Goal: Task Accomplishment & Management: Complete application form

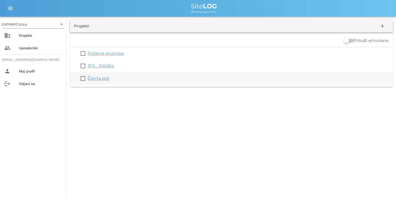
click at [88, 77] on link "Četrta pot" at bounding box center [99, 78] width 22 height 5
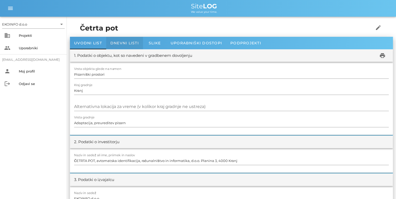
drag, startPoint x: 123, startPoint y: 42, endPoint x: 122, endPoint y: 48, distance: 5.8
click at [123, 42] on span "Dnevni listi" at bounding box center [124, 43] width 28 height 5
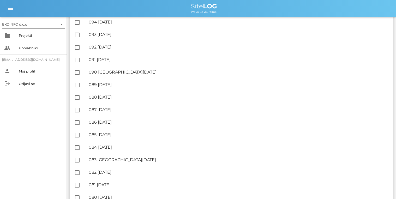
scroll to position [229, 0]
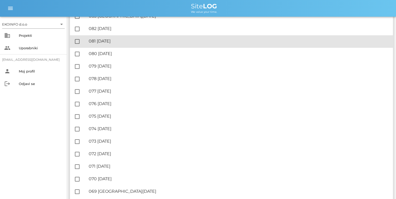
click at [99, 43] on div "🔏 081 [DATE]" at bounding box center [239, 41] width 300 height 5
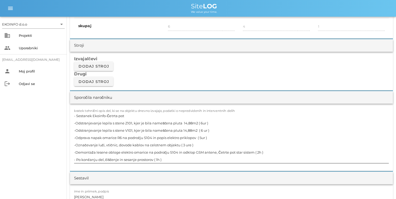
scroll to position [417, 0]
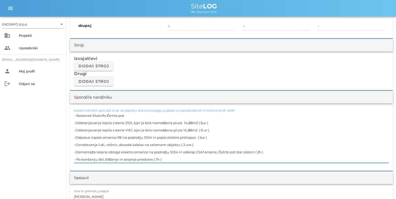
drag, startPoint x: 126, startPoint y: 115, endPoint x: 60, endPoint y: 120, distance: 65.9
click at [60, 120] on div "EKOINFO d.o.o arrow_drop_down business Projekti people Uporabniki [EMAIL_ADDRES…" at bounding box center [198, 192] width 396 height 1219
click at [126, 111] on label "kratek tehnični opis del, ki se na objektu dnevno izvajajo, podatki o nepredvid…" at bounding box center [154, 110] width 161 height 4
drag, startPoint x: 124, startPoint y: 122, endPoint x: 71, endPoint y: 114, distance: 52.7
click at [71, 114] on div "kratek tehnični opis del, ki se na objektu dnevno izvajajo, podatki o nepredvid…" at bounding box center [231, 136] width 323 height 67
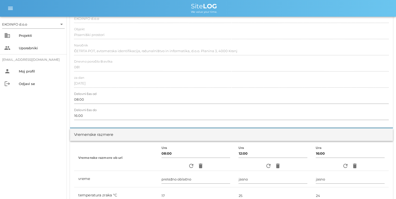
scroll to position [0, 0]
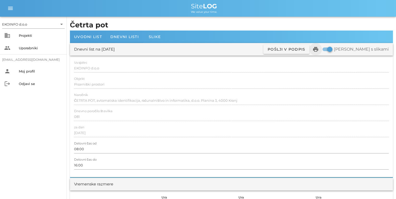
type textarea "-Odstranjevanje lepila s stene Z101, kjer je bila nameščena pluta 14,88m2 ( 6ur…"
click at [319, 50] on icon "print" at bounding box center [315, 49] width 6 height 6
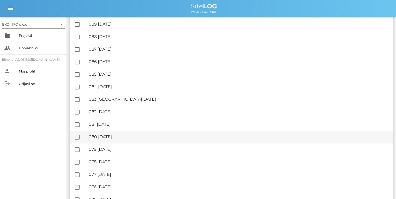
scroll to position [146, 0]
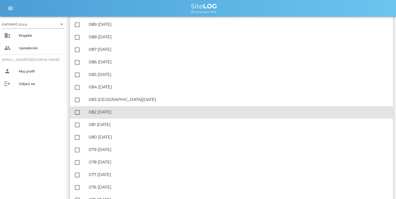
click at [115, 112] on div "🔏 082 [DATE]" at bounding box center [239, 111] width 300 height 5
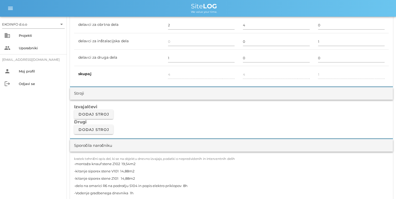
scroll to position [375, 0]
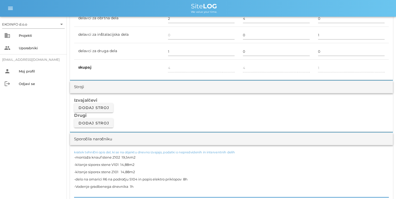
click at [154, 188] on textarea "-montaža knauf stene Z102 19,54m2 -kitanje siporex stene V101 14,88m2 -kitanje …" at bounding box center [231, 175] width 314 height 44
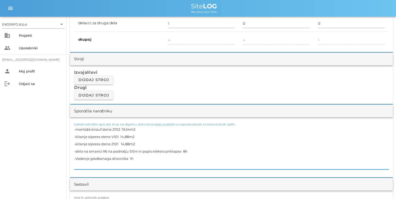
scroll to position [459, 0]
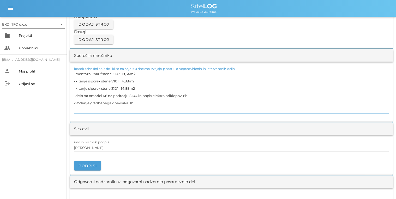
click at [138, 105] on textarea "-montaža knauf stene Z102 19,54m2 -kitanje siporex stene V101 14,88m2 -kitanje …" at bounding box center [231, 92] width 314 height 44
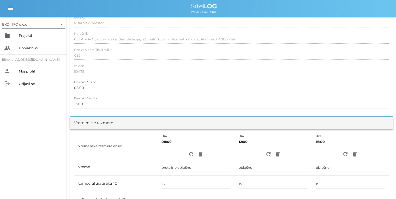
scroll to position [0, 0]
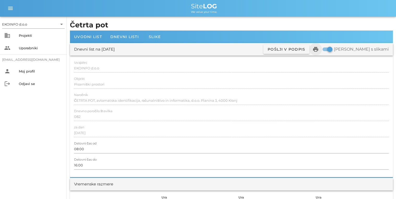
type textarea "-montaža knauf stene Z102 19,54m2 -kitanje siporex stene V101 14,88m2 -kitanje …"
click at [319, 50] on icon "print" at bounding box center [315, 49] width 6 height 6
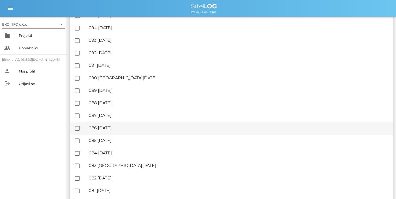
scroll to position [83, 0]
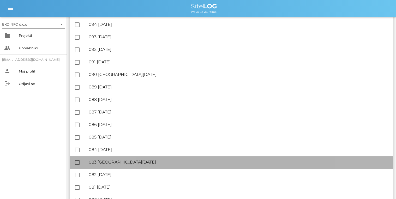
click at [113, 164] on div "🔏 083 [GEOGRAPHIC_DATA][DATE]" at bounding box center [239, 162] width 300 height 5
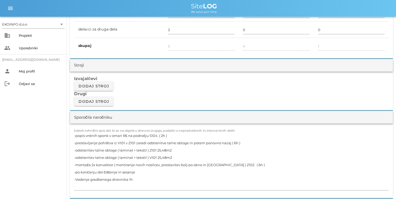
scroll to position [438, 0]
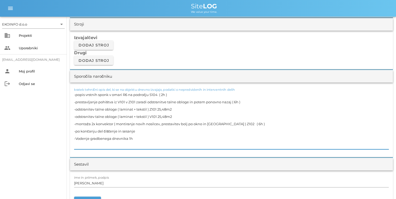
drag, startPoint x: 74, startPoint y: 138, endPoint x: 133, endPoint y: 137, distance: 58.9
click at [133, 137] on textarea "-popis vrstnih sponk v omari R6 na področju S104 ( 2h ) -prestavljanje pohištva…" at bounding box center [231, 120] width 314 height 58
click at [145, 138] on textarea "-popis vrstnih sponk v omari R6 na področju S104 ( 2h ) -prestavljanje pohištva…" at bounding box center [231, 120] width 314 height 58
click at [141, 131] on textarea "-popis vrstnih sponk v omari R6 na področju S104 ( 2h ) -prestavljanje pohištva…" at bounding box center [231, 120] width 314 height 58
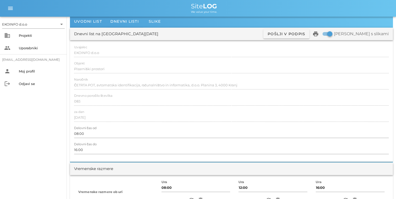
scroll to position [0, 0]
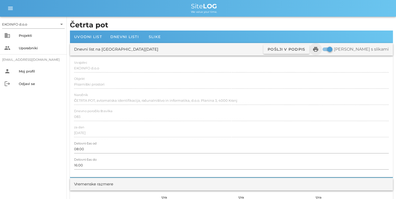
type textarea "-popis vrstnih sponk v omari R6 na področju S104 ( 2h ) -prestavljanje pohištva…"
click at [319, 51] on icon "print" at bounding box center [315, 49] width 6 height 6
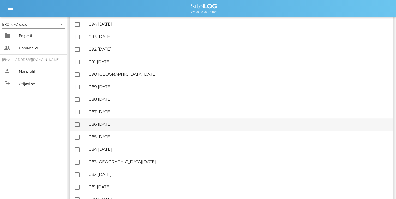
scroll to position [83, 0]
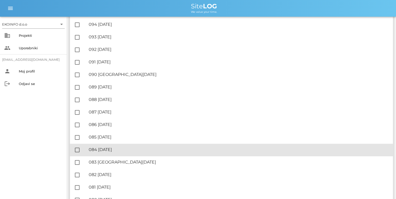
click at [115, 152] on div "🔏 084 [DATE]" at bounding box center [239, 149] width 300 height 5
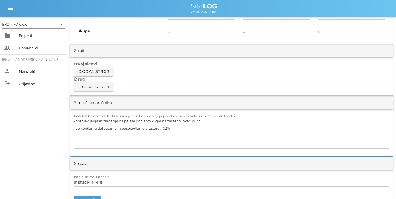
scroll to position [438, 0]
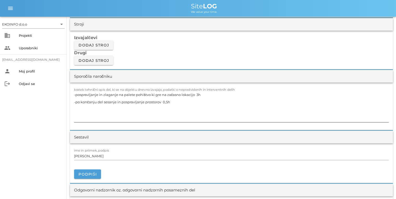
click at [179, 101] on textarea "-pospravljanje in zlaganje na palete pohištvo ki gre na začasno lokacijo 3h -po…" at bounding box center [231, 106] width 314 height 31
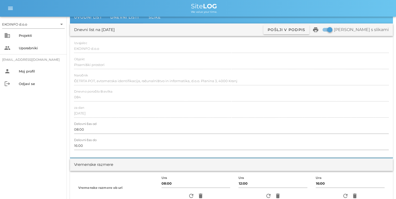
scroll to position [0, 0]
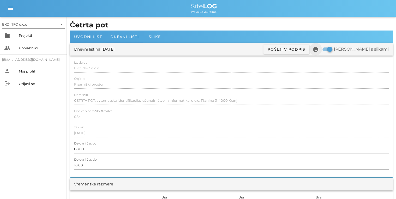
type textarea "-pospravljanje in zlaganje na palete pohištvo ki gre na začasno lokacijo 3h -po…"
click at [319, 50] on icon "print" at bounding box center [315, 49] width 6 height 6
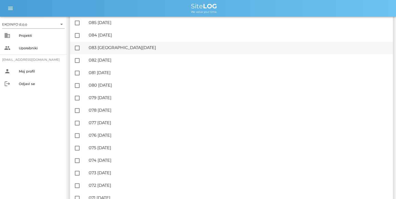
scroll to position [188, 0]
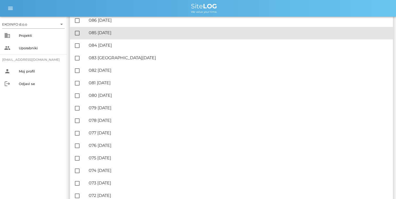
click at [134, 32] on div "🔏 085 [DATE]" at bounding box center [239, 32] width 300 height 5
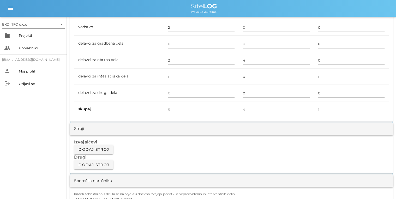
scroll to position [459, 0]
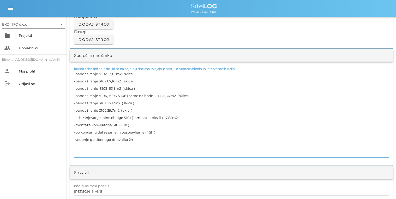
click at [133, 139] on textarea "-bandažiranje V102 13,82m2 ( skica ) -bandažiranje S102 87,16m2 ( skice ) -band…" at bounding box center [231, 114] width 314 height 88
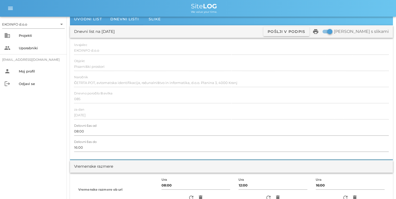
scroll to position [0, 0]
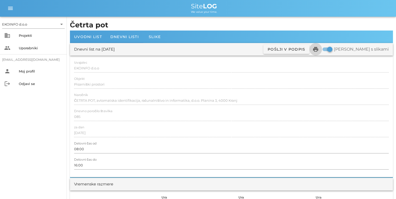
click at [319, 49] on icon "print" at bounding box center [315, 49] width 6 height 6
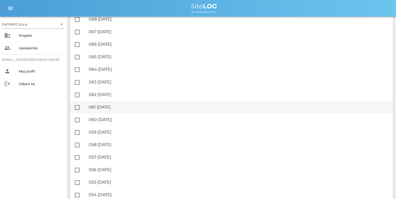
scroll to position [459, 0]
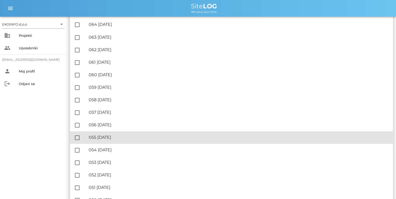
click at [121, 136] on div "🔏 055 [DATE]" at bounding box center [239, 137] width 300 height 5
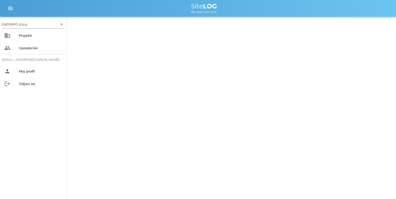
click at [121, 136] on div "EKOINFO d.o.o arrow_drop_down business Projekti people Uporabniki [EMAIL_ADDRES…" at bounding box center [198, 99] width 396 height 199
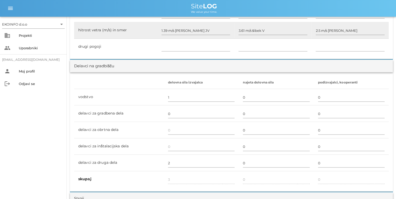
scroll to position [334, 0]
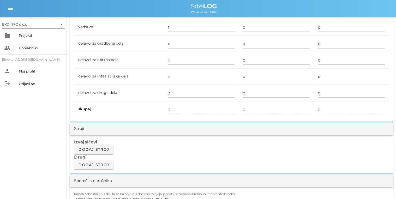
click at [129, 130] on div "Stroji" at bounding box center [231, 128] width 323 height 13
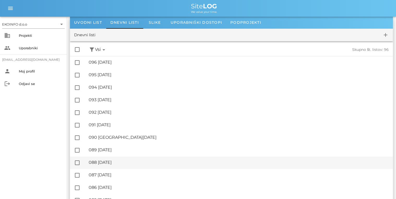
scroll to position [21, 0]
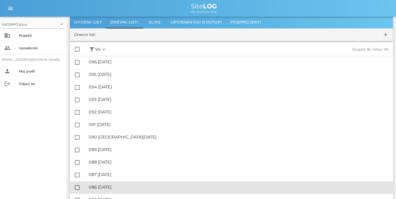
click at [118, 188] on div "🔏 086 [DATE]" at bounding box center [239, 187] width 300 height 5
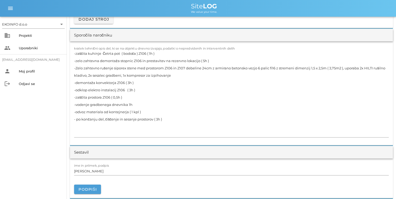
scroll to position [480, 0]
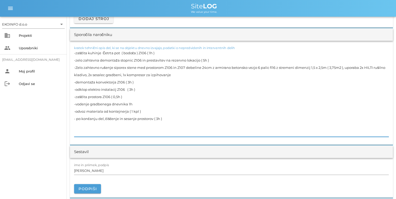
click at [130, 88] on textarea "-zaščita kuhinje Četrta pot ( bodoča ) Z106 ( 1h ) -zelo zahtevna demontaža sto…" at bounding box center [231, 93] width 314 height 88
click at [125, 90] on textarea "-zaščita kuhinje Četrta pot ( bodoča ) Z106 ( 1h ) -zelo zahtevna demontaža sto…" at bounding box center [231, 93] width 314 height 88
drag, startPoint x: 131, startPoint y: 89, endPoint x: 133, endPoint y: 94, distance: 5.3
click at [131, 90] on textarea "-zaščita kuhinje Četrta pot ( bodoča ) Z106 ( 1h ) -zelo zahtevna demontaža sto…" at bounding box center [231, 93] width 314 height 88
click at [151, 105] on textarea "-zaščita kuhinje Četrta pot ( bodoča ) Z106 ( 1h ) -zelo zahtevna demontaža sto…" at bounding box center [231, 93] width 314 height 88
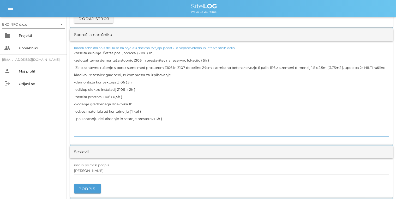
click at [115, 96] on textarea "-zaščita kuhinje Četrta pot ( bodoča ) Z106 ( 1h ) -zelo zahtevna demontaža sto…" at bounding box center [231, 93] width 314 height 88
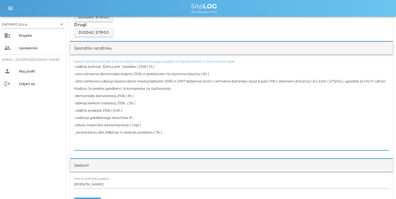
scroll to position [459, 0]
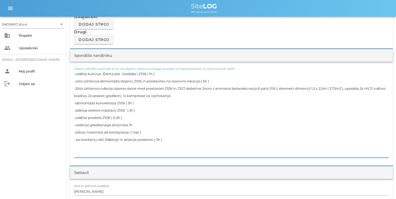
drag, startPoint x: 109, startPoint y: 119, endPoint x: 74, endPoint y: 120, distance: 35.5
click at [74, 120] on div "kratek tehnični opis del, ki se na objektu dnevno izvajajo, podatki o nepredvid…" at bounding box center [231, 114] width 323 height 104
type textarea "-zaščita kuhinje Četrta pot ( bodoča ) Z106 ( 1h ) -zelo zahtevna demontaža sto…"
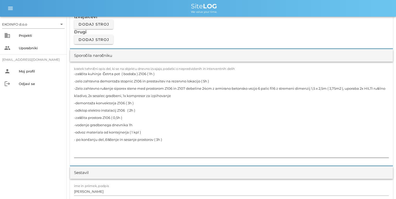
click at [150, 120] on textarea "-zaščita kuhinje Četrta pot ( bodoča ) Z106 ( 1h ) -zelo zahtevna demontaža sto…" at bounding box center [231, 114] width 314 height 88
drag, startPoint x: 114, startPoint y: 132, endPoint x: 117, endPoint y: 133, distance: 3.0
click at [114, 132] on textarea "-zaščita kuhinje Četrta pot ( bodoča ) Z106 ( 1h ) -zelo zahtevna demontaža sto…" at bounding box center [231, 114] width 314 height 88
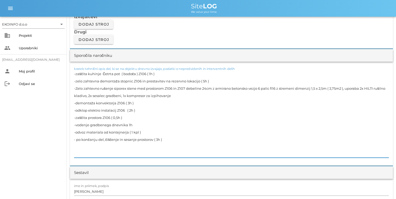
drag, startPoint x: 94, startPoint y: 131, endPoint x: 139, endPoint y: 130, distance: 44.6
click at [139, 130] on textarea "-zaščita kuhinje Četrta pot ( bodoča ) Z106 ( 1h ) -zelo zahtevna demontaža sto…" at bounding box center [231, 114] width 314 height 88
click at [140, 131] on textarea "-zaščita kuhinje Četrta pot ( bodoča ) Z106 ( 1h ) -zelo zahtevna demontaža sto…" at bounding box center [231, 114] width 314 height 88
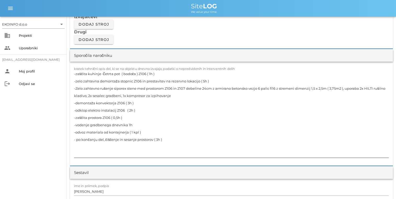
click at [202, 113] on textarea "-zaščita kuhinje Četrta pot ( bodoča ) Z106 ( 1h ) -zelo zahtevna demontaža sto…" at bounding box center [231, 114] width 314 height 88
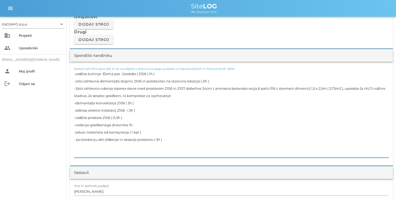
click at [268, 101] on textarea "-zaščita kuhinje Četrta pot ( bodoča ) Z106 ( 1h ) -zelo zahtevna demontaža sto…" at bounding box center [231, 114] width 314 height 88
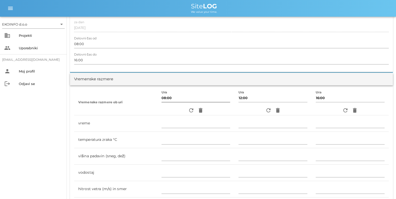
scroll to position [104, 0]
click at [189, 112] on icon "refresh" at bounding box center [191, 111] width 6 height 6
type input "jasno"
type input "19"
type input "0"
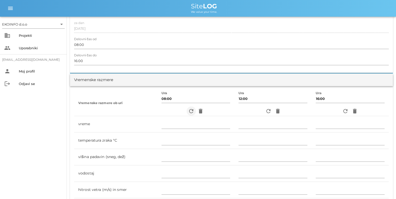
type input "0.83 m/s šibek V"
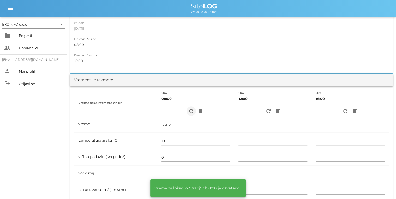
scroll to position [125, 0]
